Goal: Find specific page/section: Find specific page/section

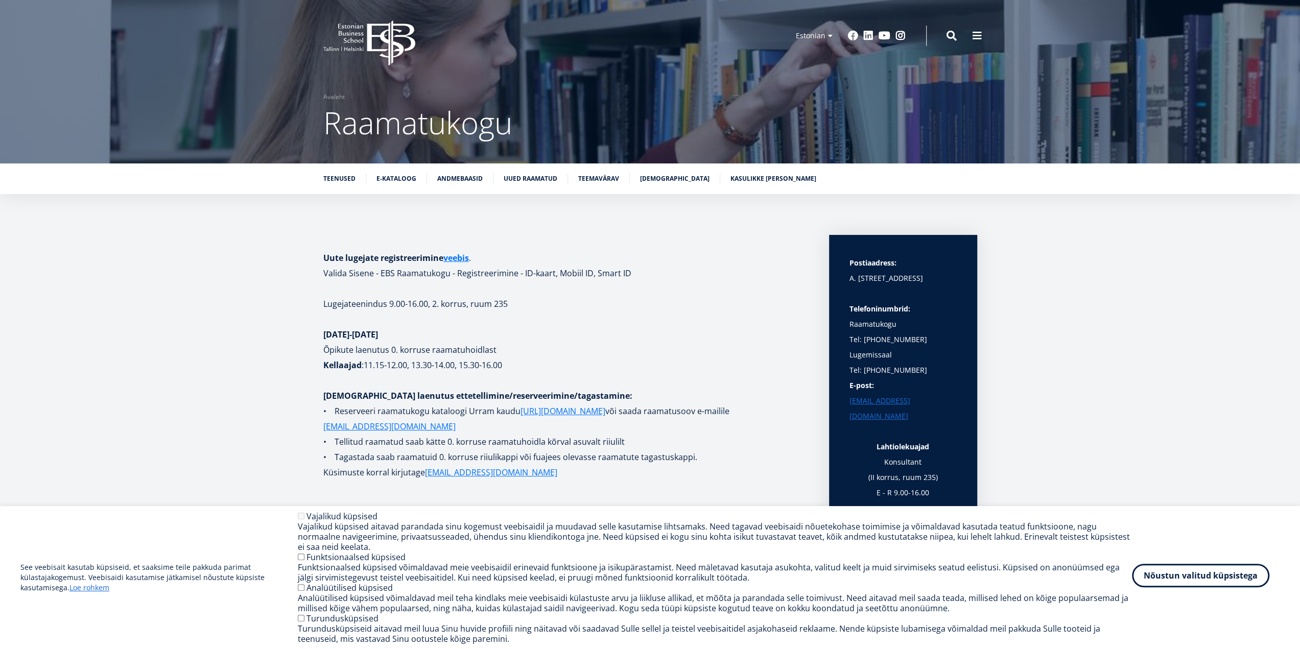
click at [1215, 574] on button "Nõustun valitud küpsistega" at bounding box center [1200, 575] width 137 height 23
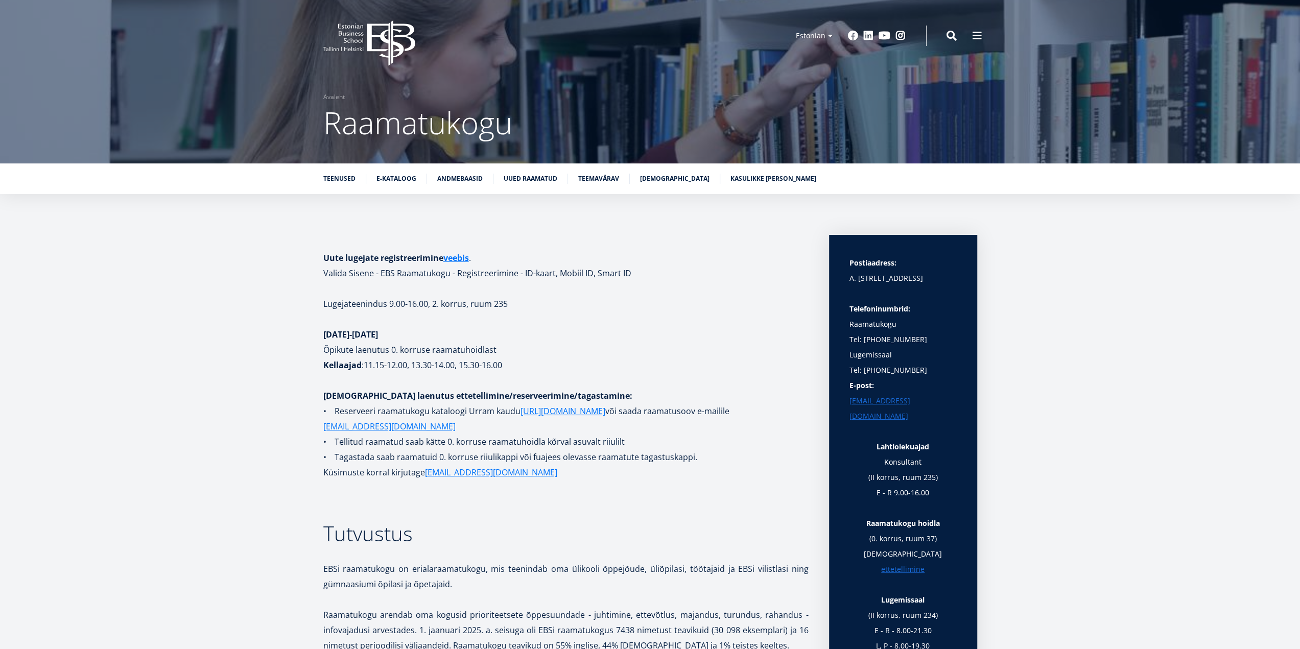
click at [393, 39] on icon "EBS Logo Created with Sketch." at bounding box center [369, 42] width 92 height 45
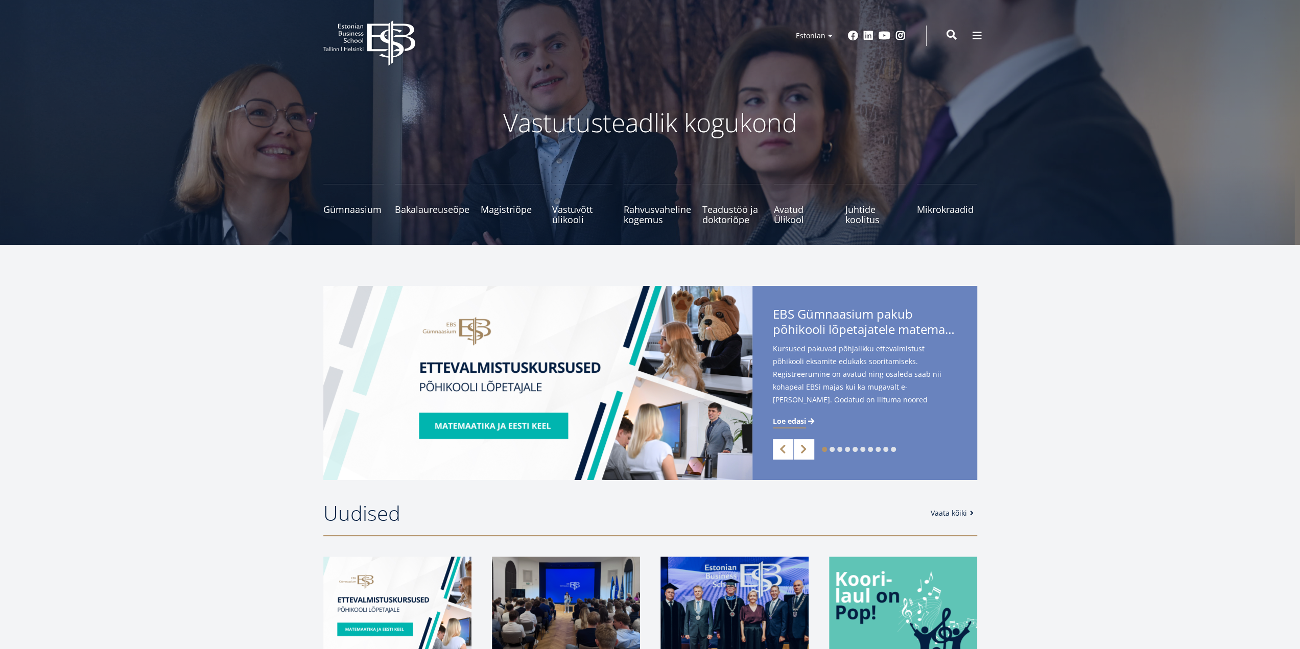
click at [955, 30] on span at bounding box center [951, 35] width 10 height 10
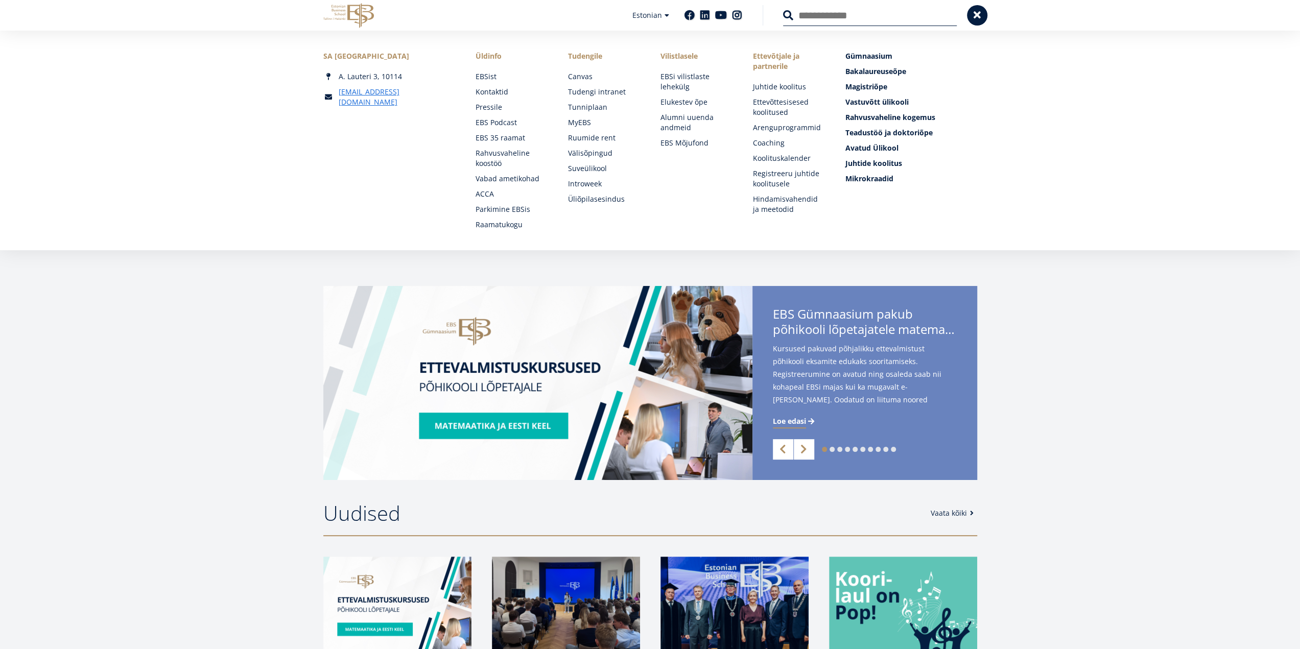
click at [837, 15] on input "Otsing" at bounding box center [870, 15] width 174 height 21
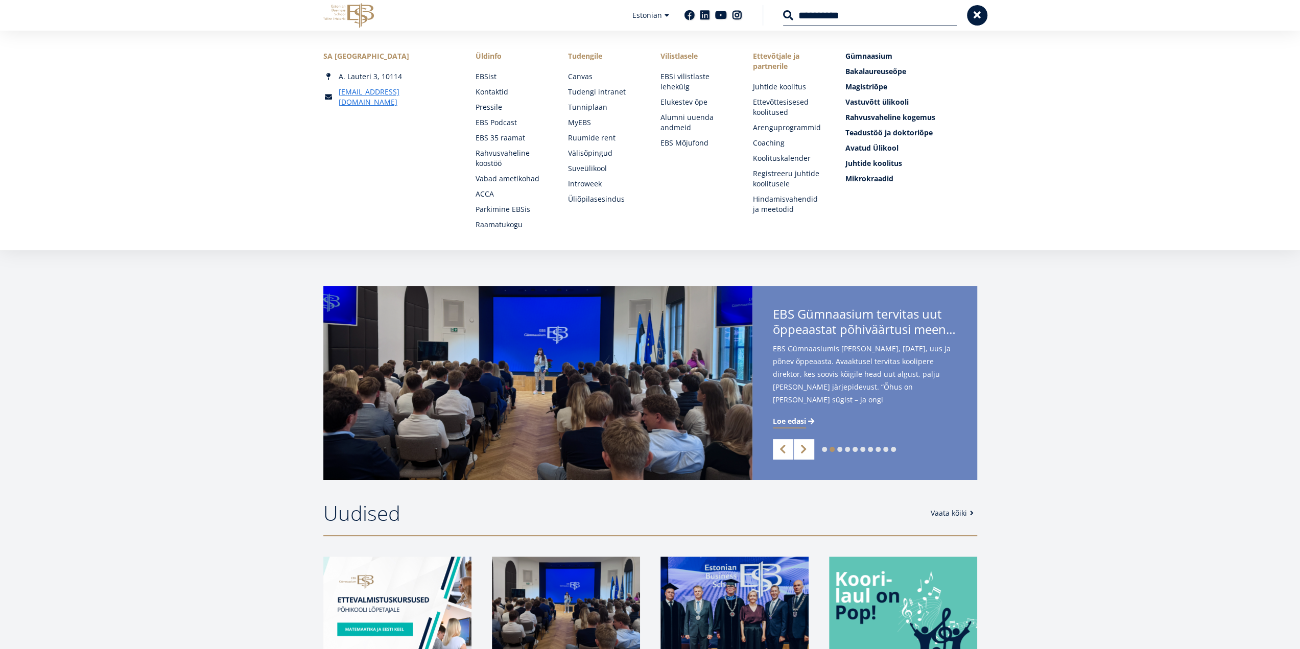
type input "**********"
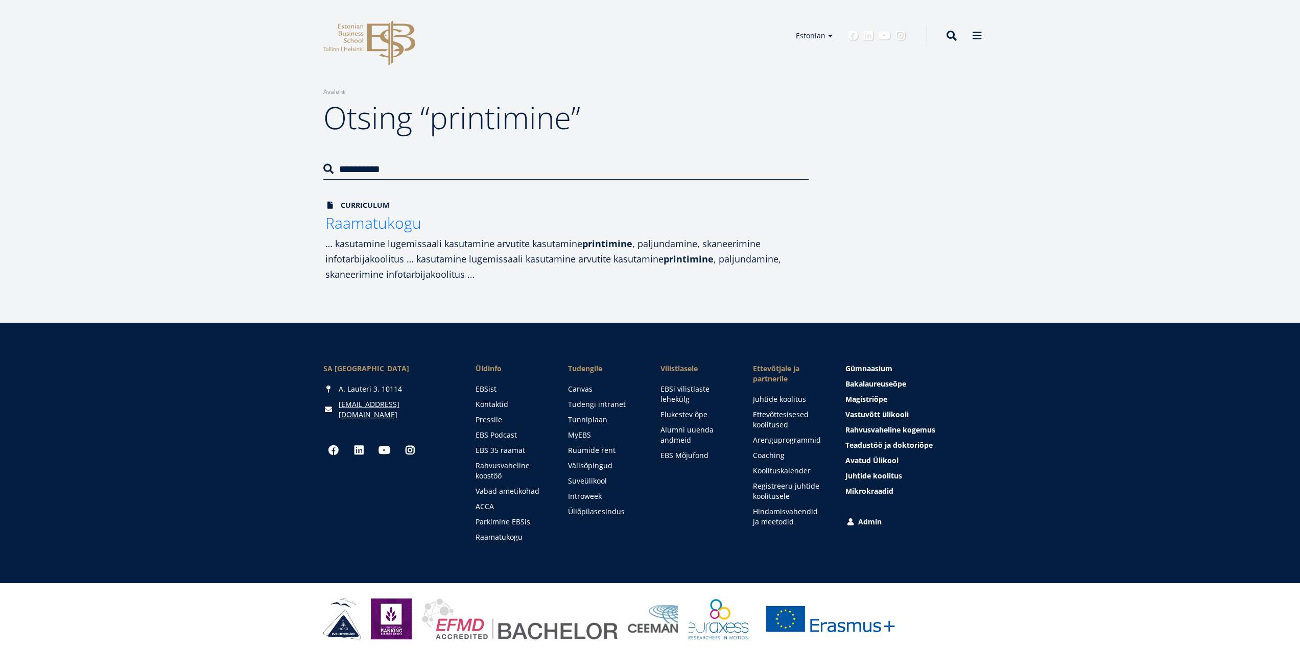
click at [391, 227] on span "Raamatukogu" at bounding box center [373, 222] width 96 height 21
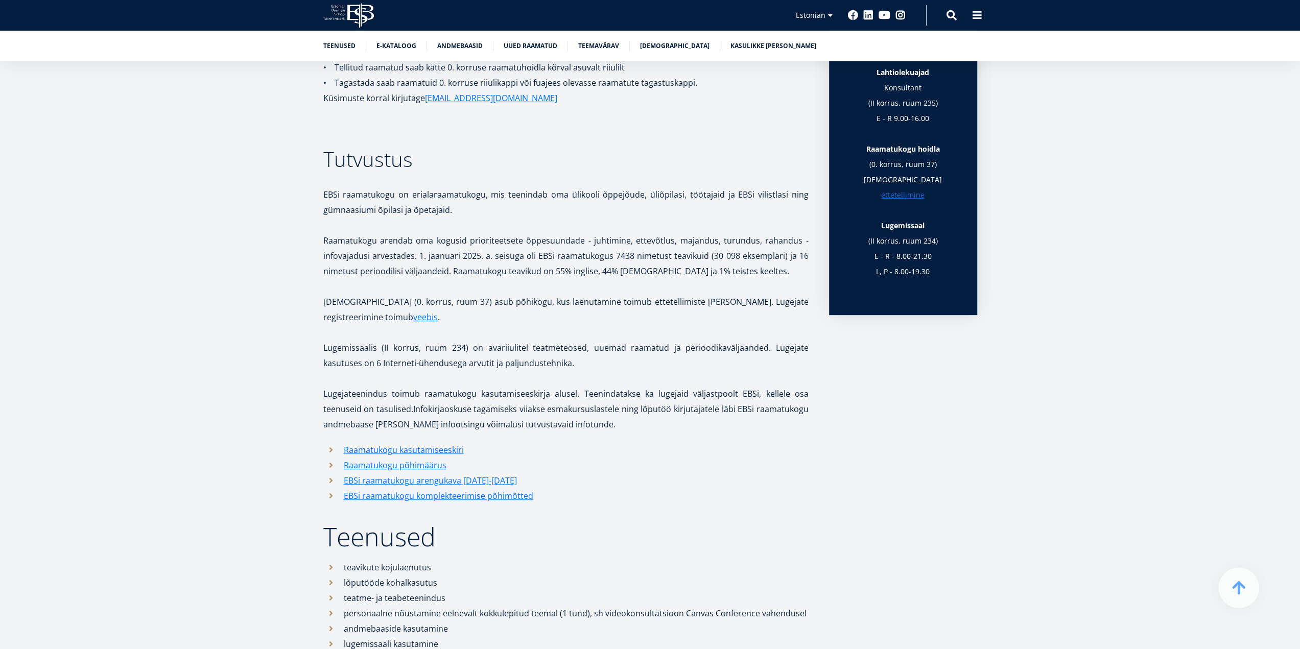
scroll to position [724, 0]
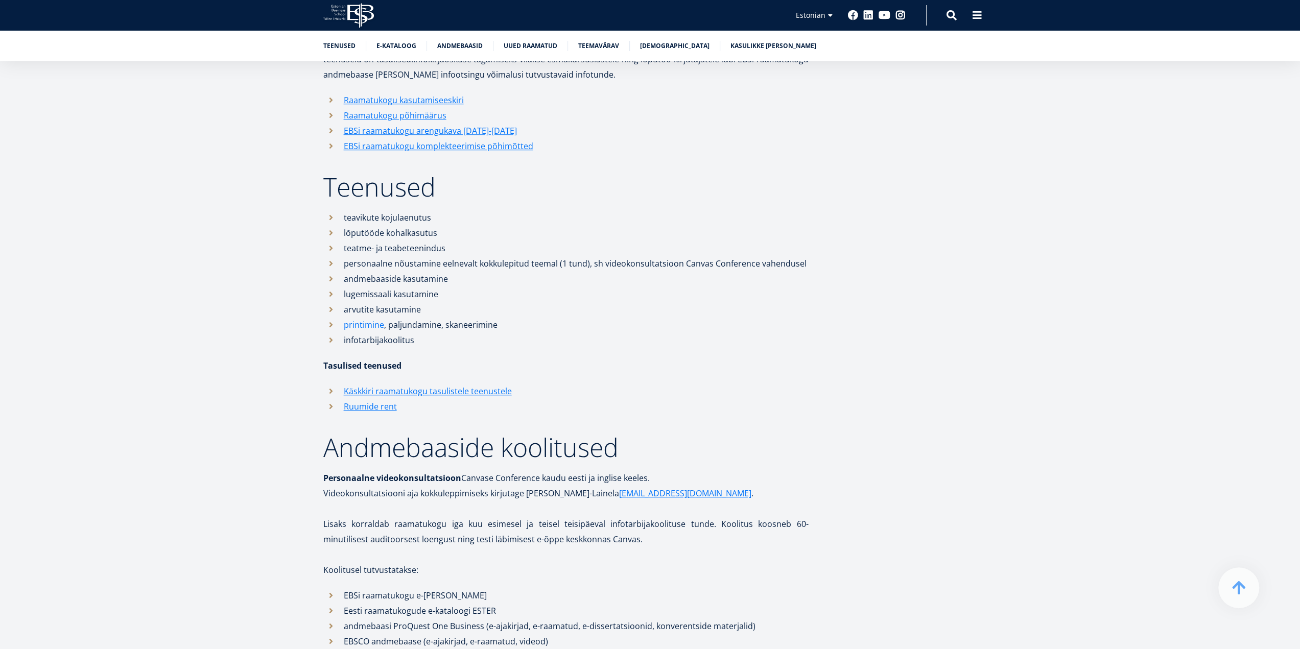
click at [363, 325] on link "printimine" at bounding box center [364, 324] width 40 height 15
